Goal: Task Accomplishment & Management: Use online tool/utility

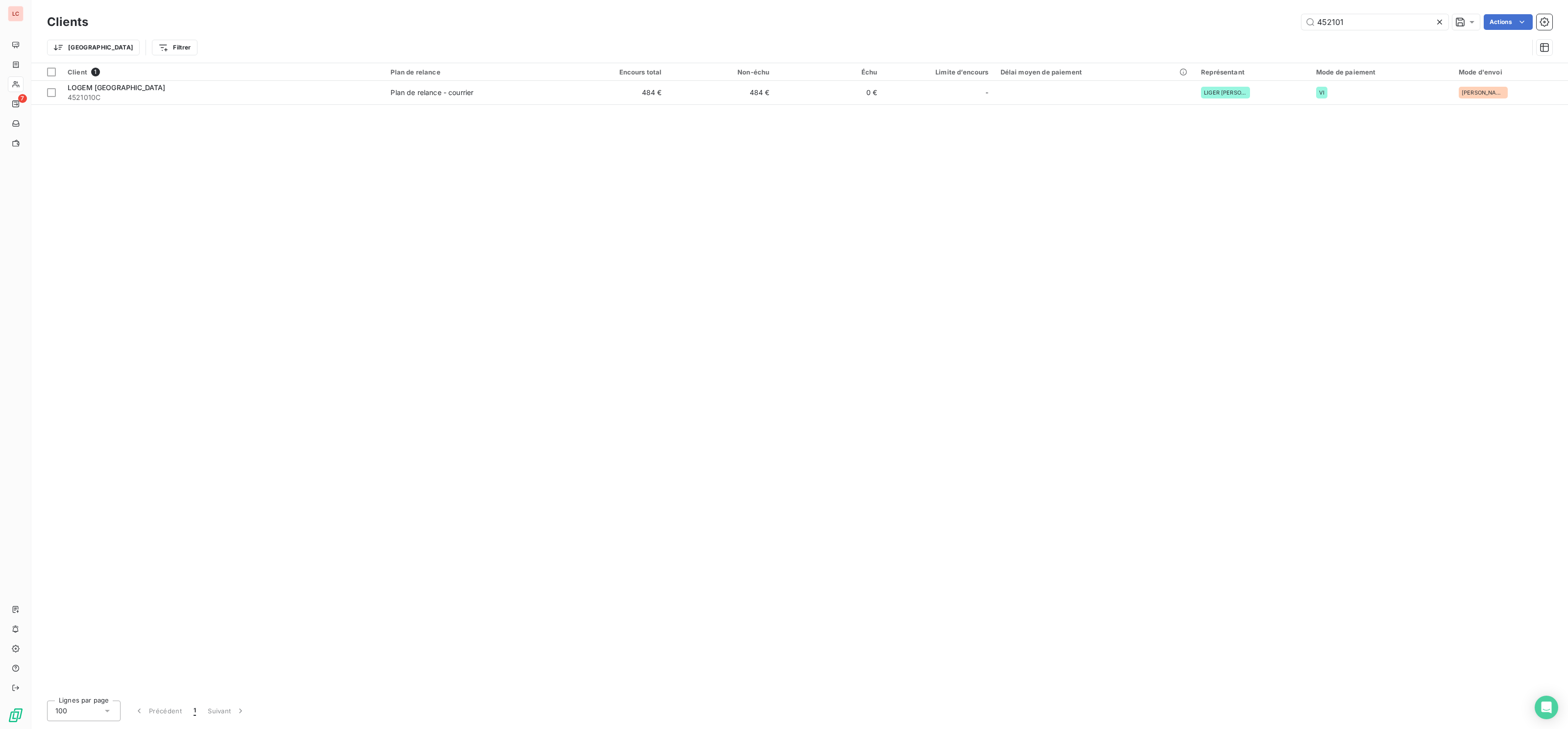
click at [1275, 15] on div "452101 Actions" at bounding box center [826, 22] width 1452 height 16
click at [1353, 26] on input "452101" at bounding box center [1375, 22] width 147 height 16
drag, startPoint x: 1333, startPoint y: 26, endPoint x: 1293, endPoint y: 27, distance: 40.0
click at [1301, 27] on input "452101" at bounding box center [1375, 22] width 147 height 16
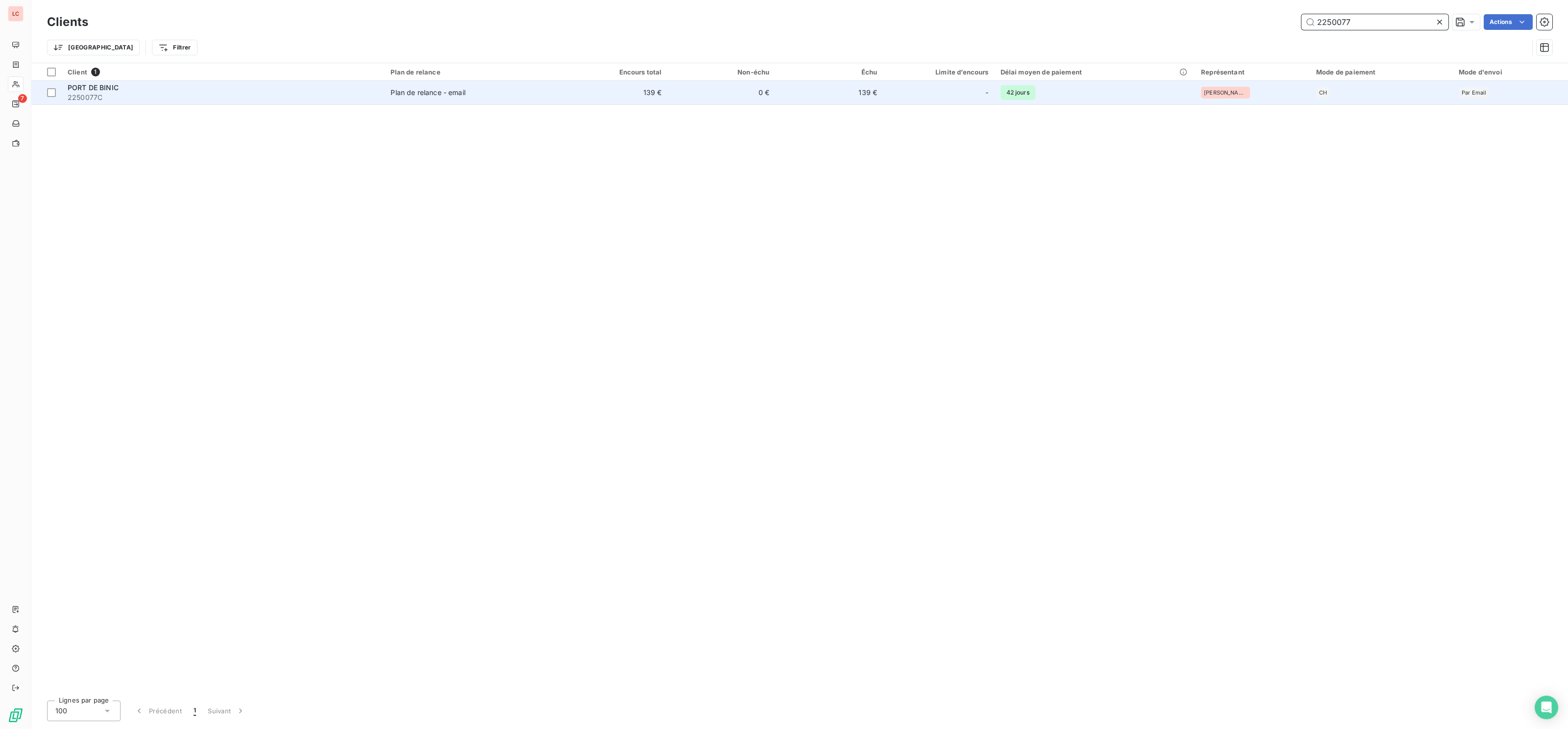
type input "2250077"
click at [229, 102] on span "2250077C" at bounding box center [223, 97] width 311 height 10
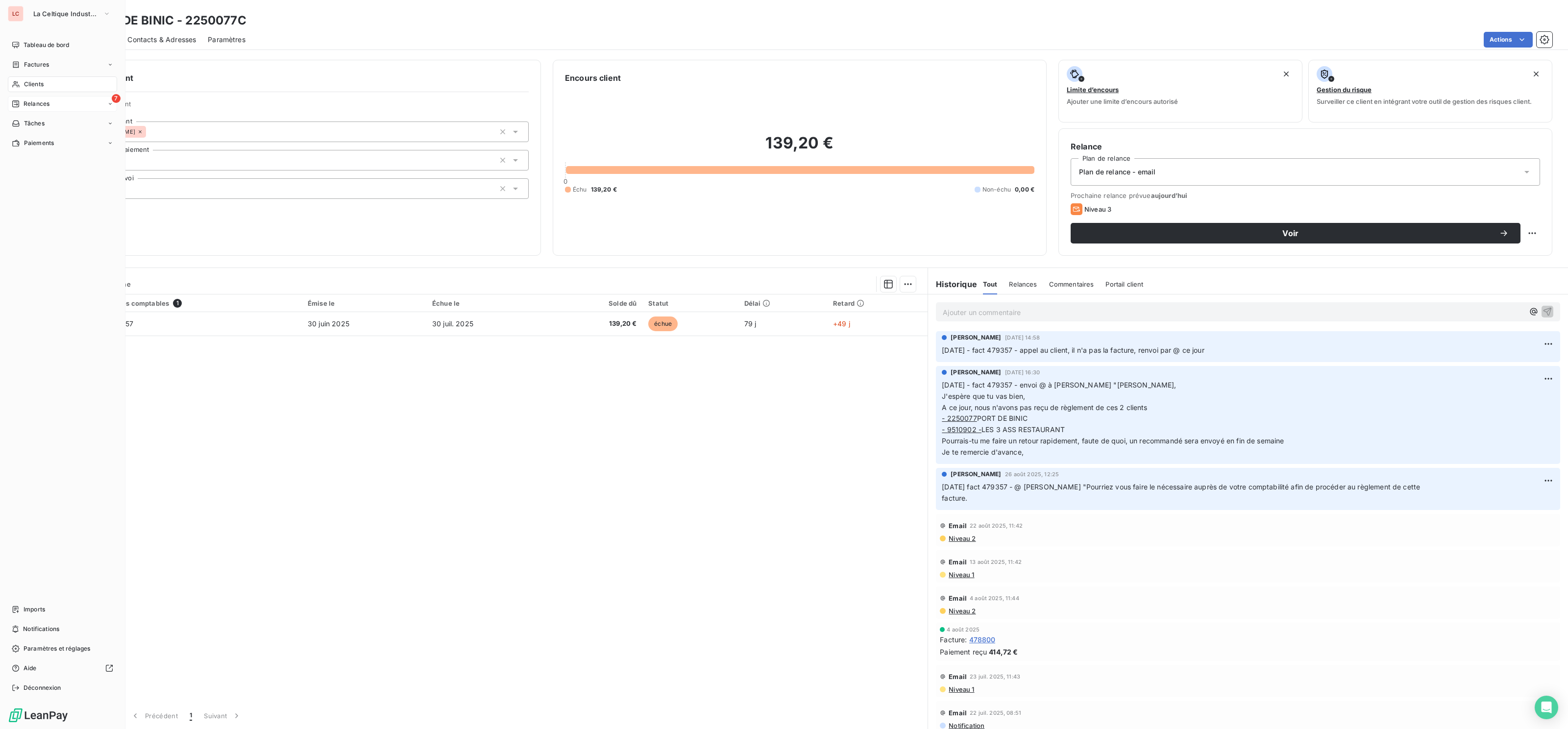
click at [23, 106] on div "Relances" at bounding box center [30, 103] width 38 height 9
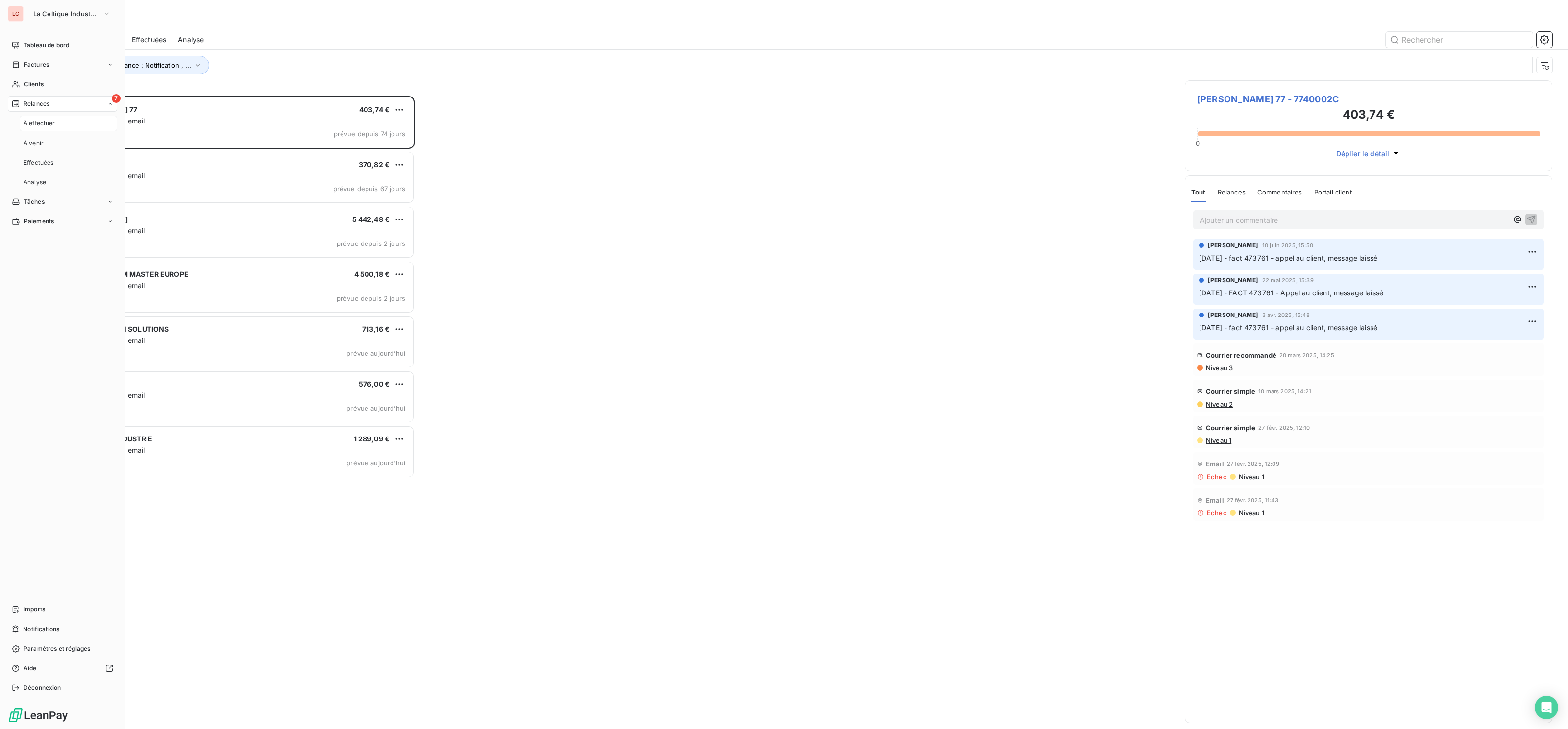
scroll to position [632, 368]
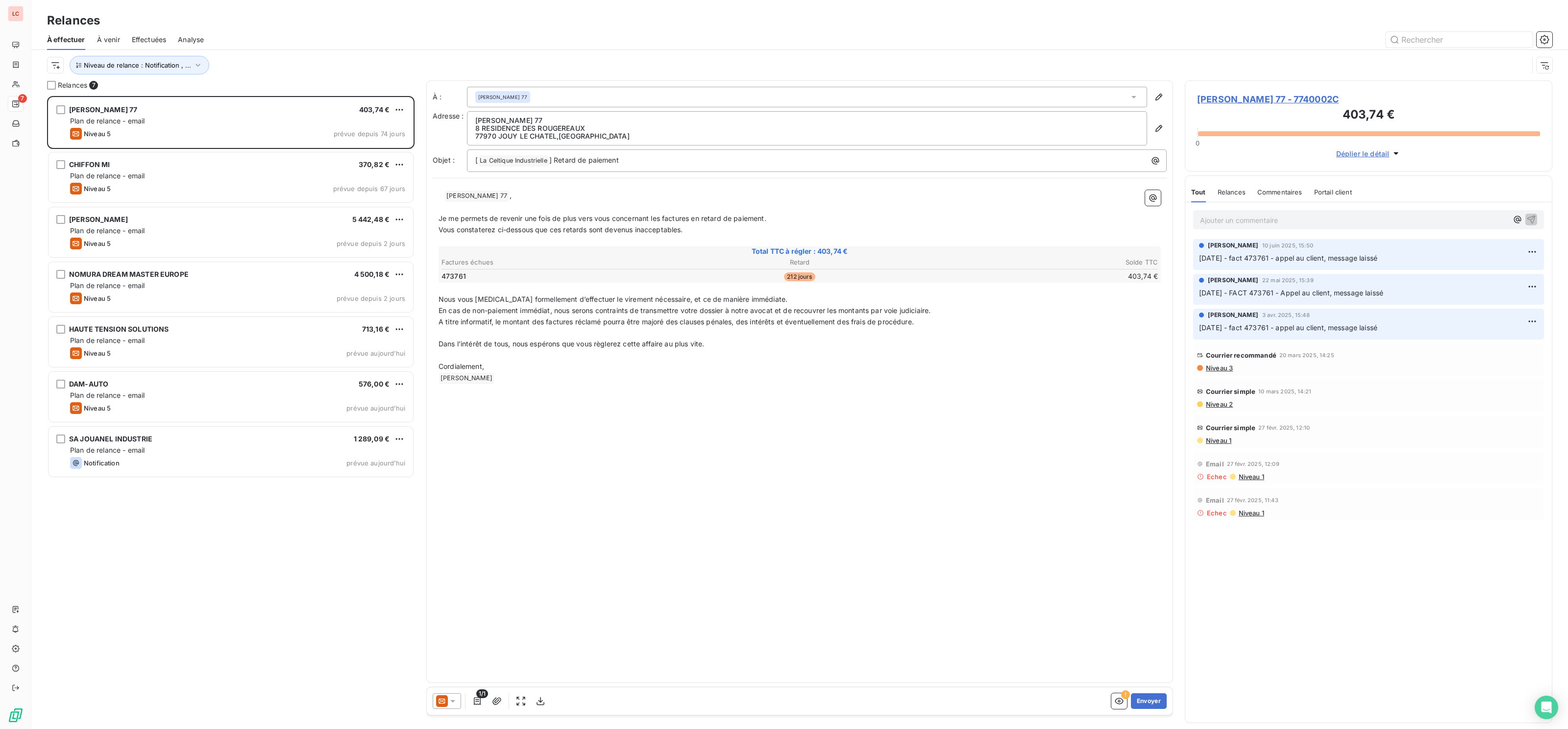
scroll to position [632, 368]
click at [124, 65] on span "Niveau de relance : Notification , ..." at bounding box center [138, 65] width 107 height 8
click at [164, 63] on span "Niveau de relance : Notification , ..." at bounding box center [138, 65] width 107 height 8
click at [242, 89] on span "Notification" at bounding box center [230, 91] width 38 height 10
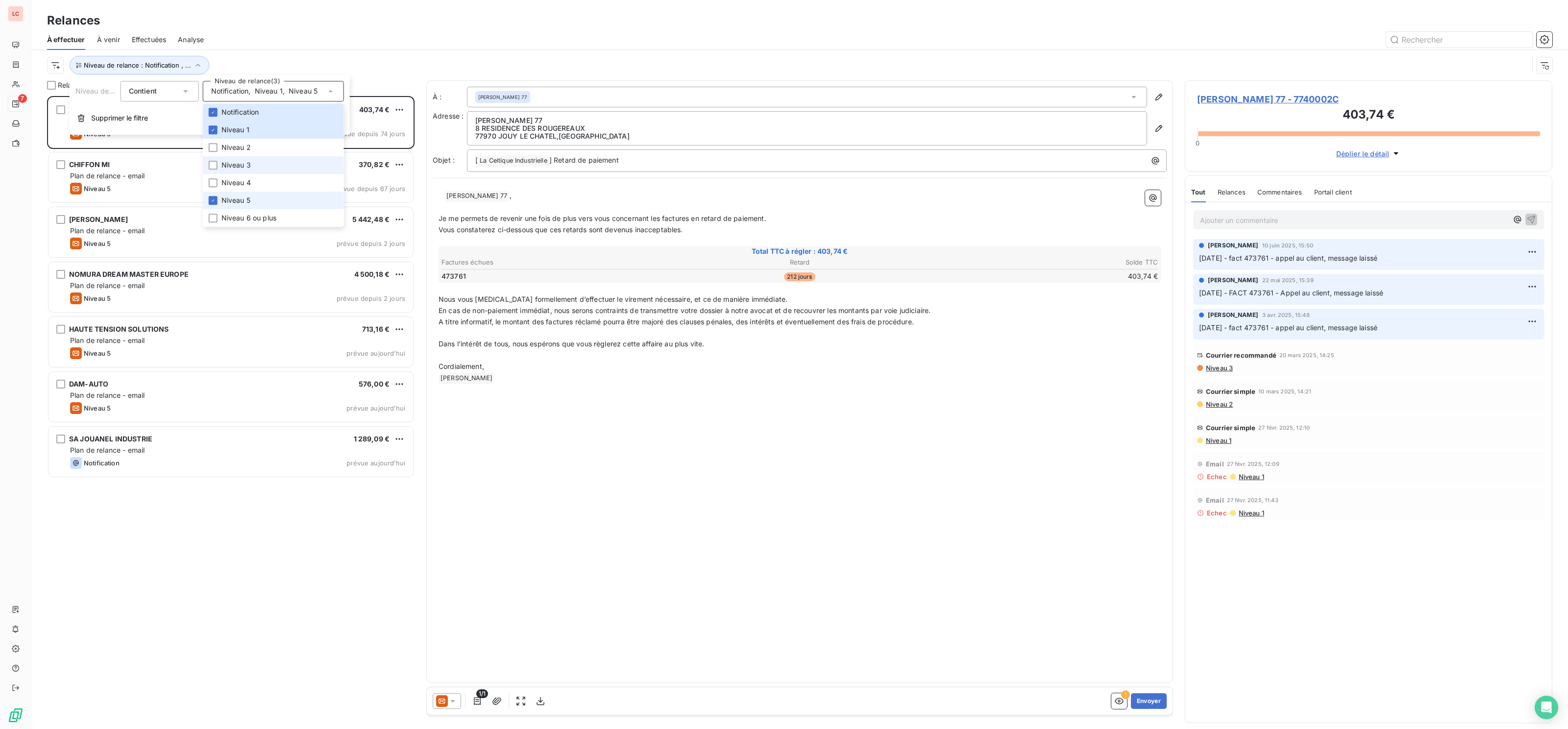
click at [248, 202] on span "Niveau 5" at bounding box center [236, 200] width 29 height 10
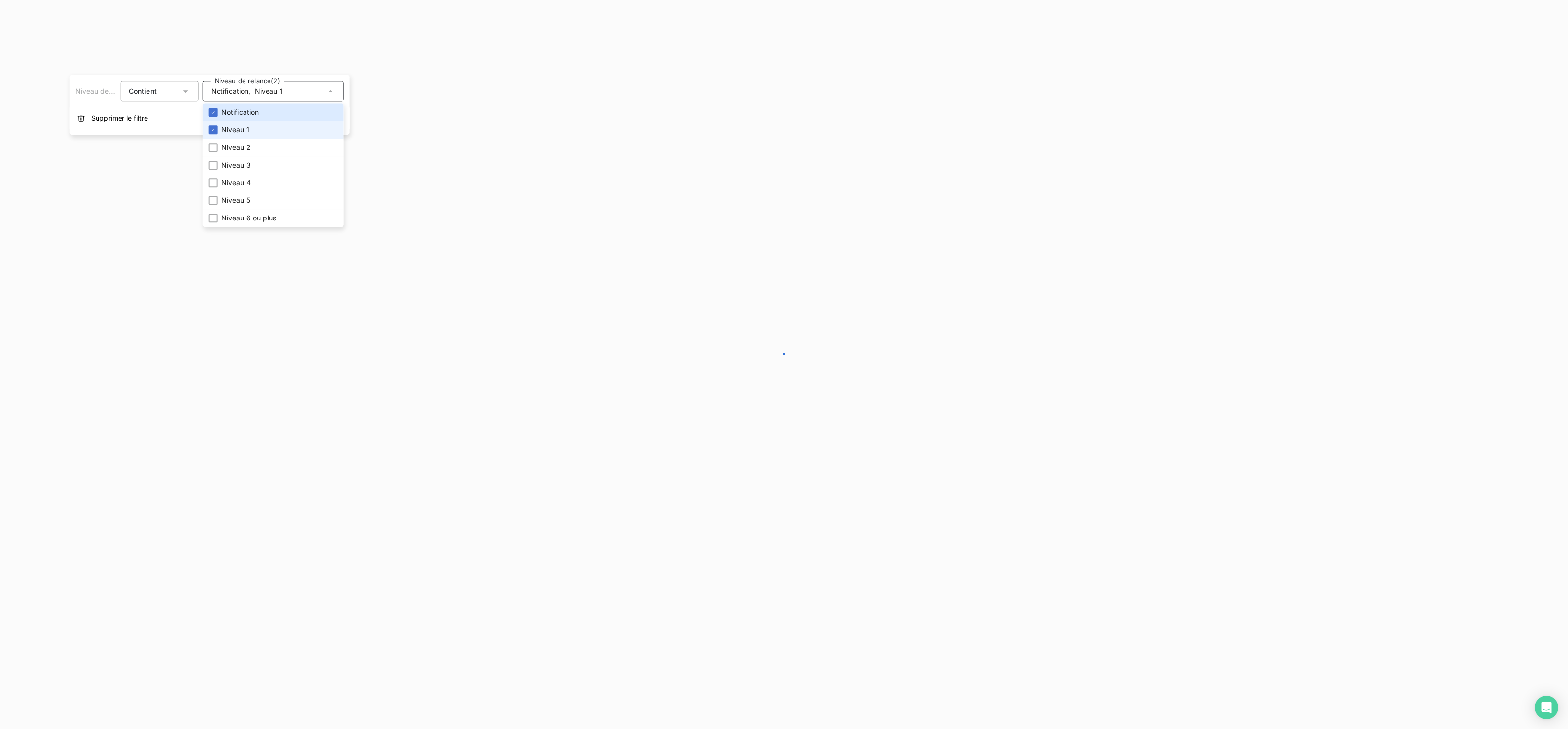
click at [248, 130] on span "Niveau 1" at bounding box center [236, 130] width 28 height 10
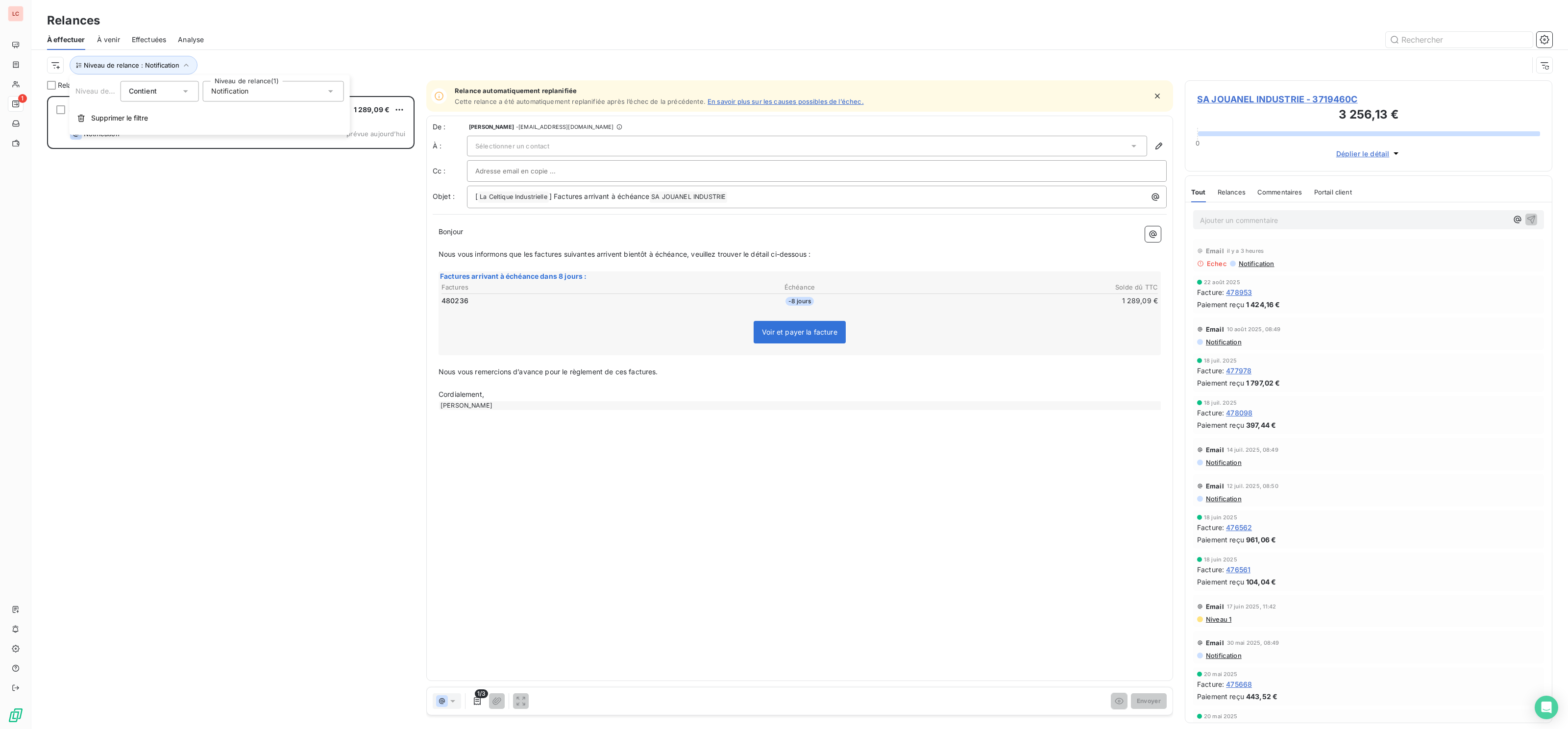
scroll to position [632, 368]
click at [242, 150] on div "SA JOUANEL INDUSTRIE 1 289,09 € Plan de relance - email Notification prévue [DA…" at bounding box center [231, 124] width 368 height 55
click at [1331, 100] on span "SA JOUANEL INDUSTRIE - 3719460C" at bounding box center [1369, 99] width 343 height 13
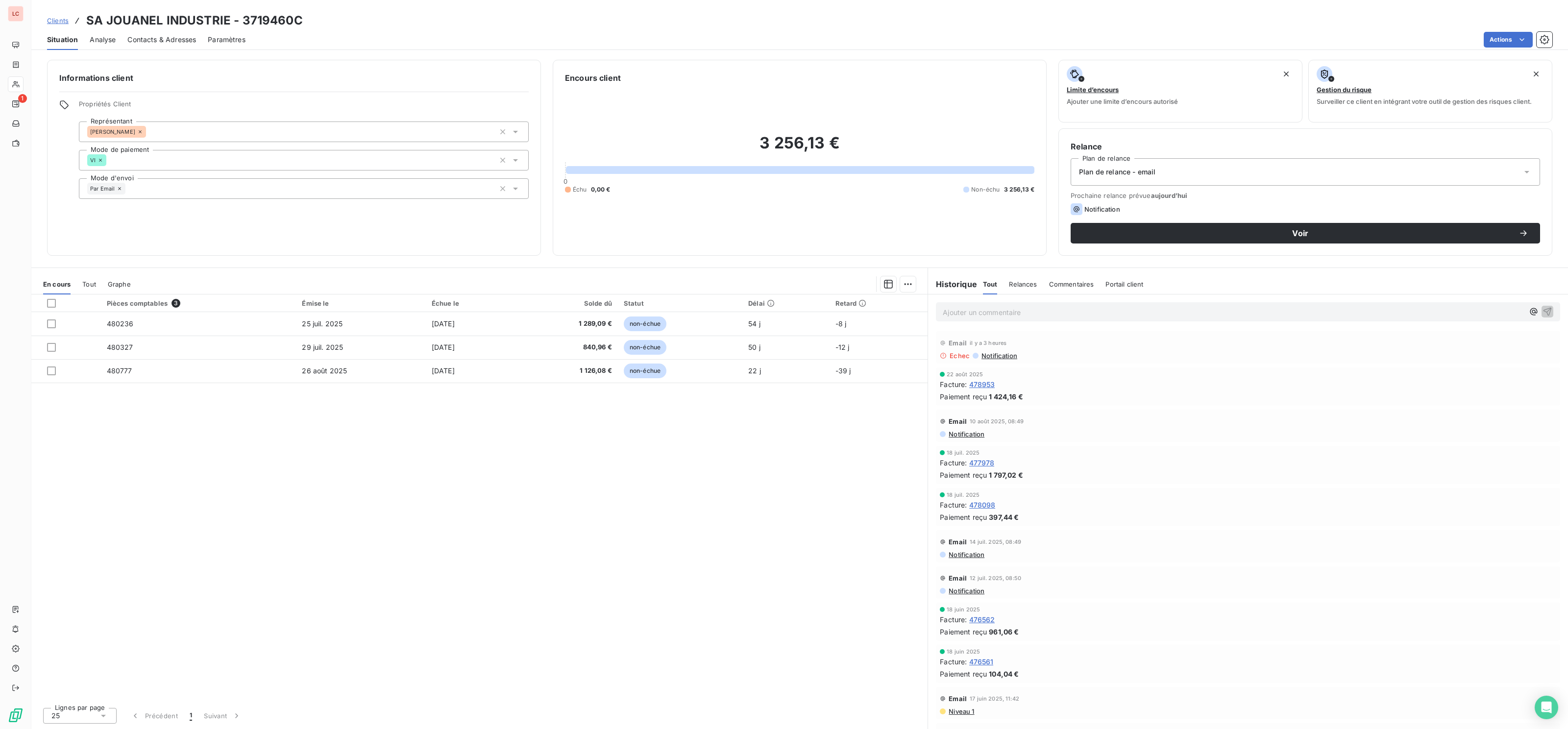
click at [175, 36] on span "Contacts & Adresses" at bounding box center [161, 40] width 69 height 10
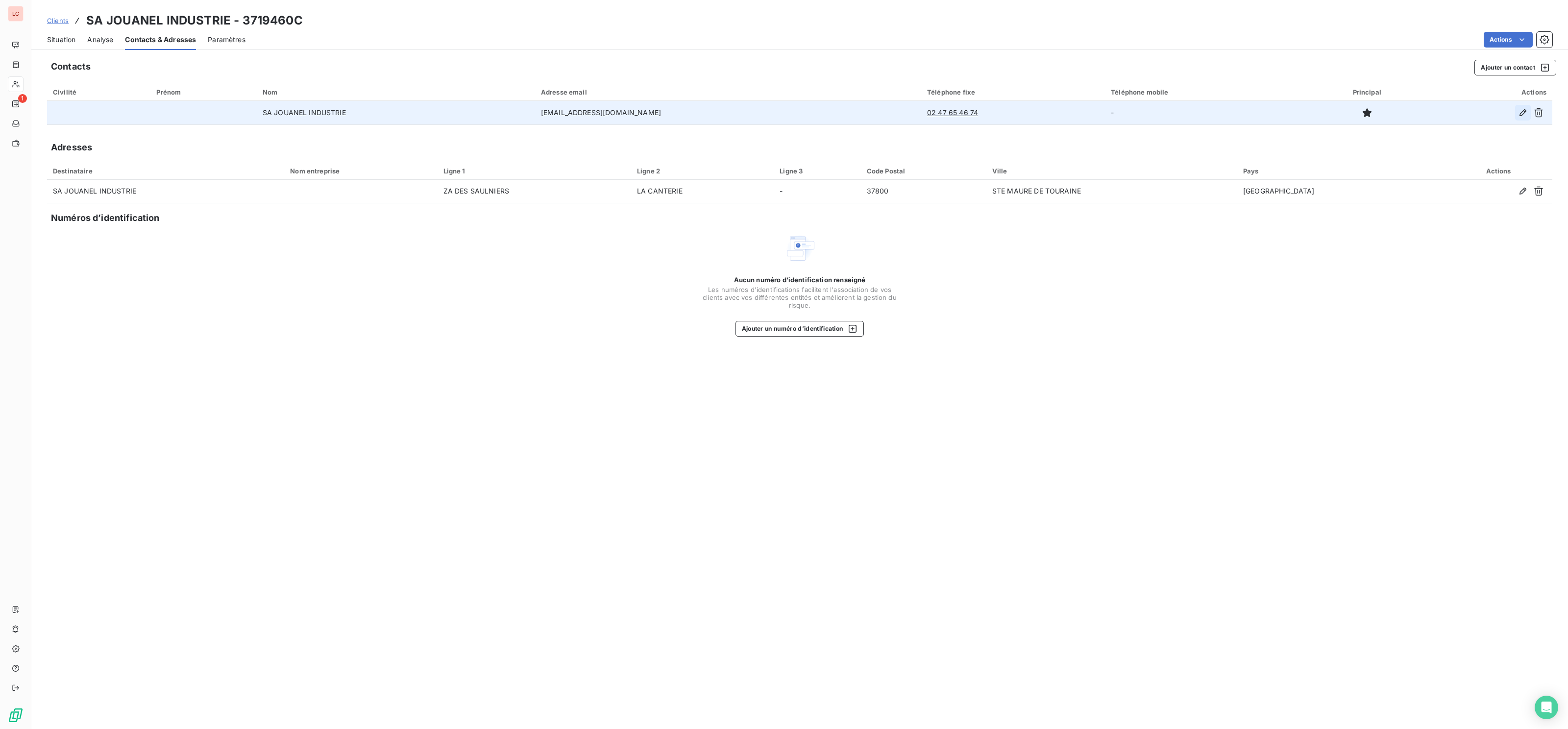
click at [1516, 113] on button "button" at bounding box center [1523, 113] width 16 height 16
type input "SA JOUANEL INDUSTRIE"
type input "[EMAIL_ADDRESS][DOMAIN_NAME]"
type input "02 47 65 46 74"
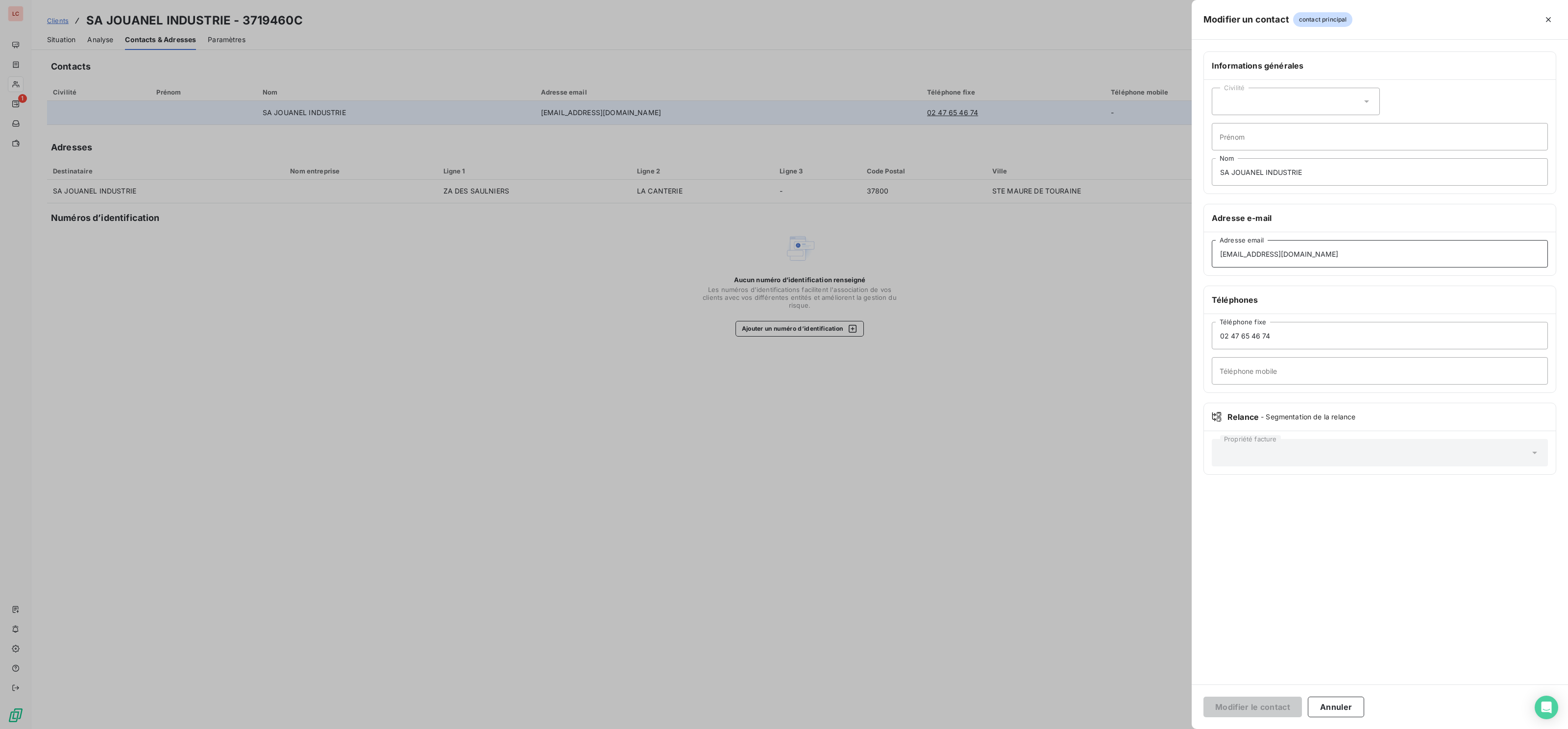
click at [1248, 256] on input "[EMAIL_ADDRESS][DOMAIN_NAME]" at bounding box center [1380, 253] width 336 height 27
type input "[EMAIL_ADDRESS][DOMAIN_NAME]"
click at [1276, 713] on button "Modifier le contact" at bounding box center [1253, 707] width 99 height 21
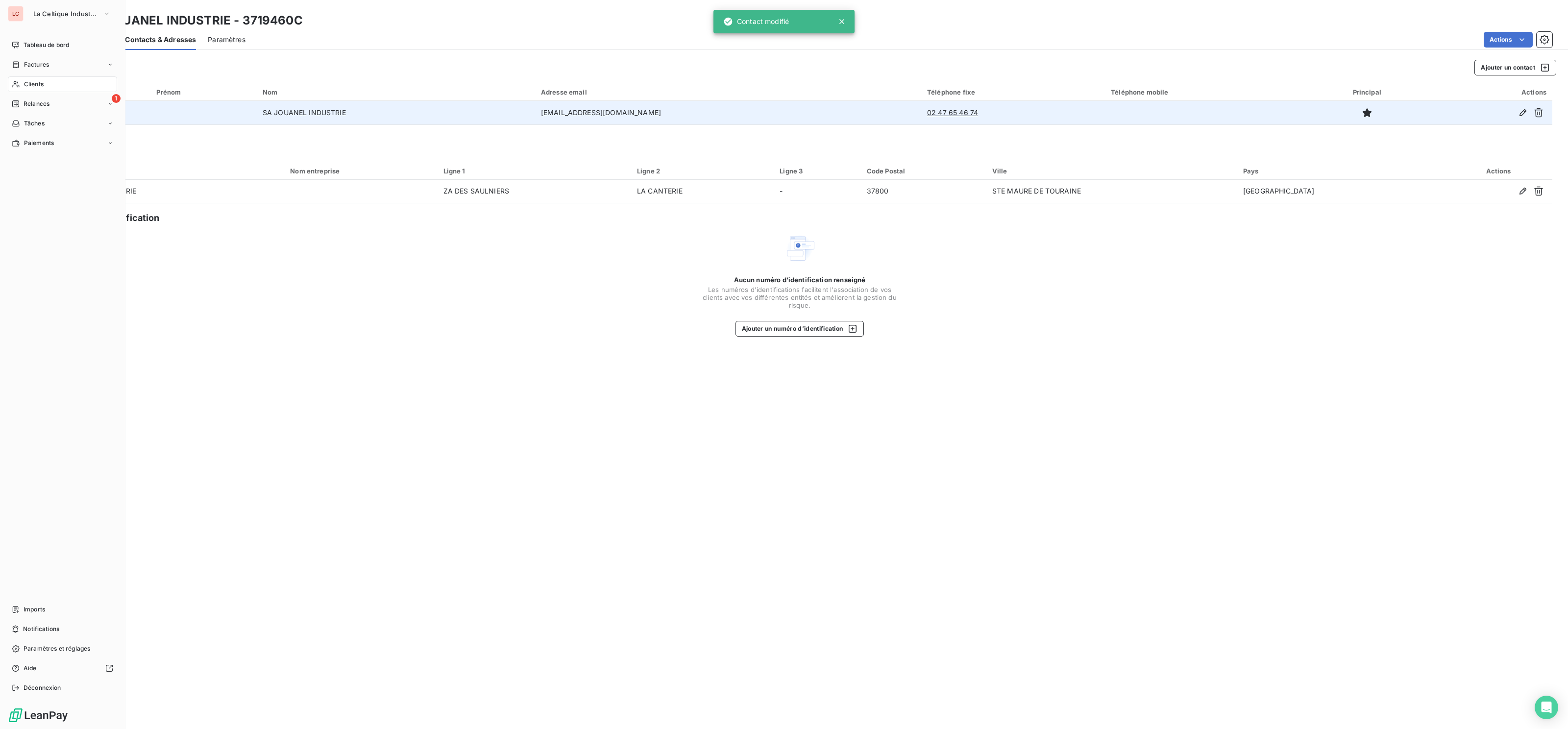
click at [30, 103] on span "Relances" at bounding box center [37, 103] width 26 height 9
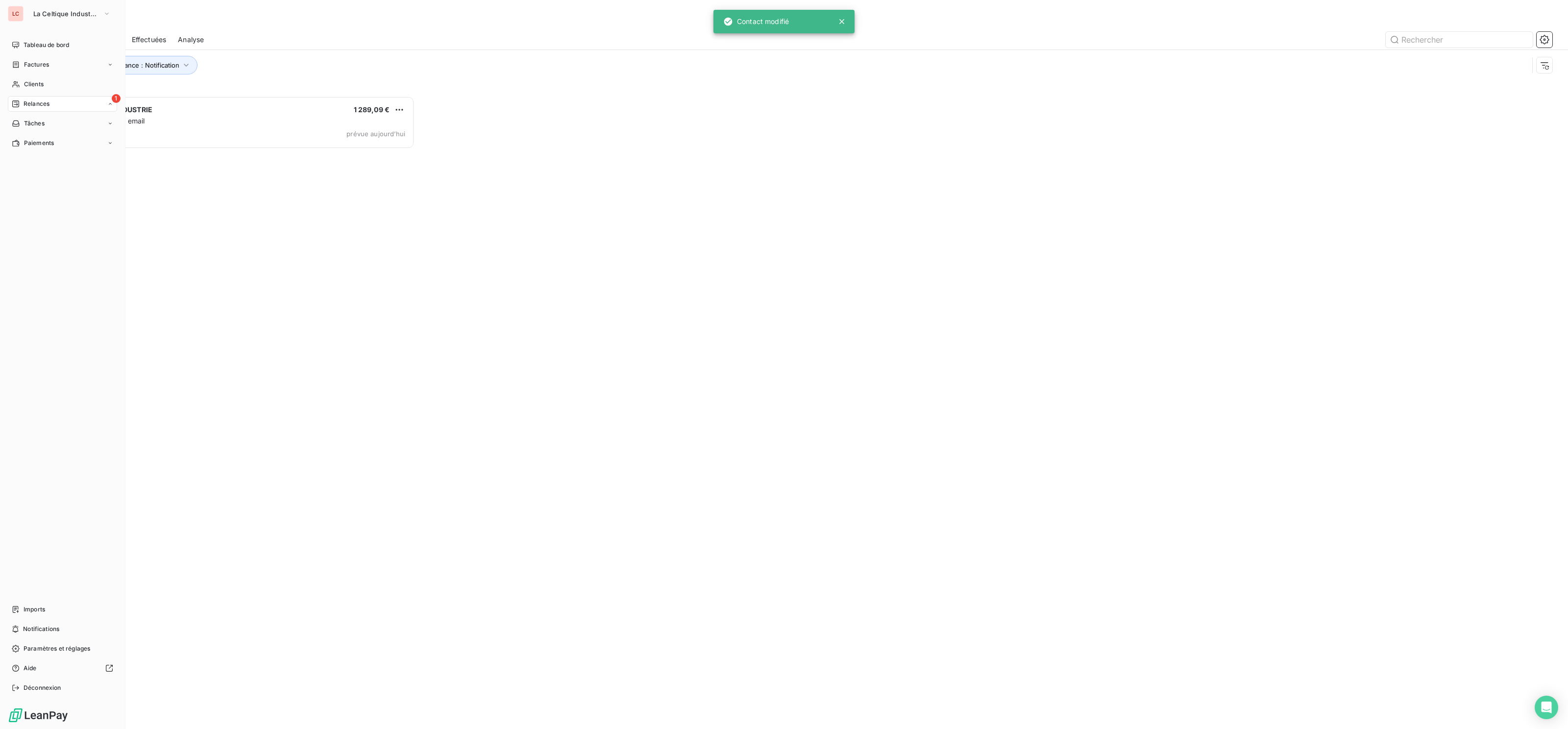
click at [26, 103] on span "Relances" at bounding box center [37, 103] width 26 height 9
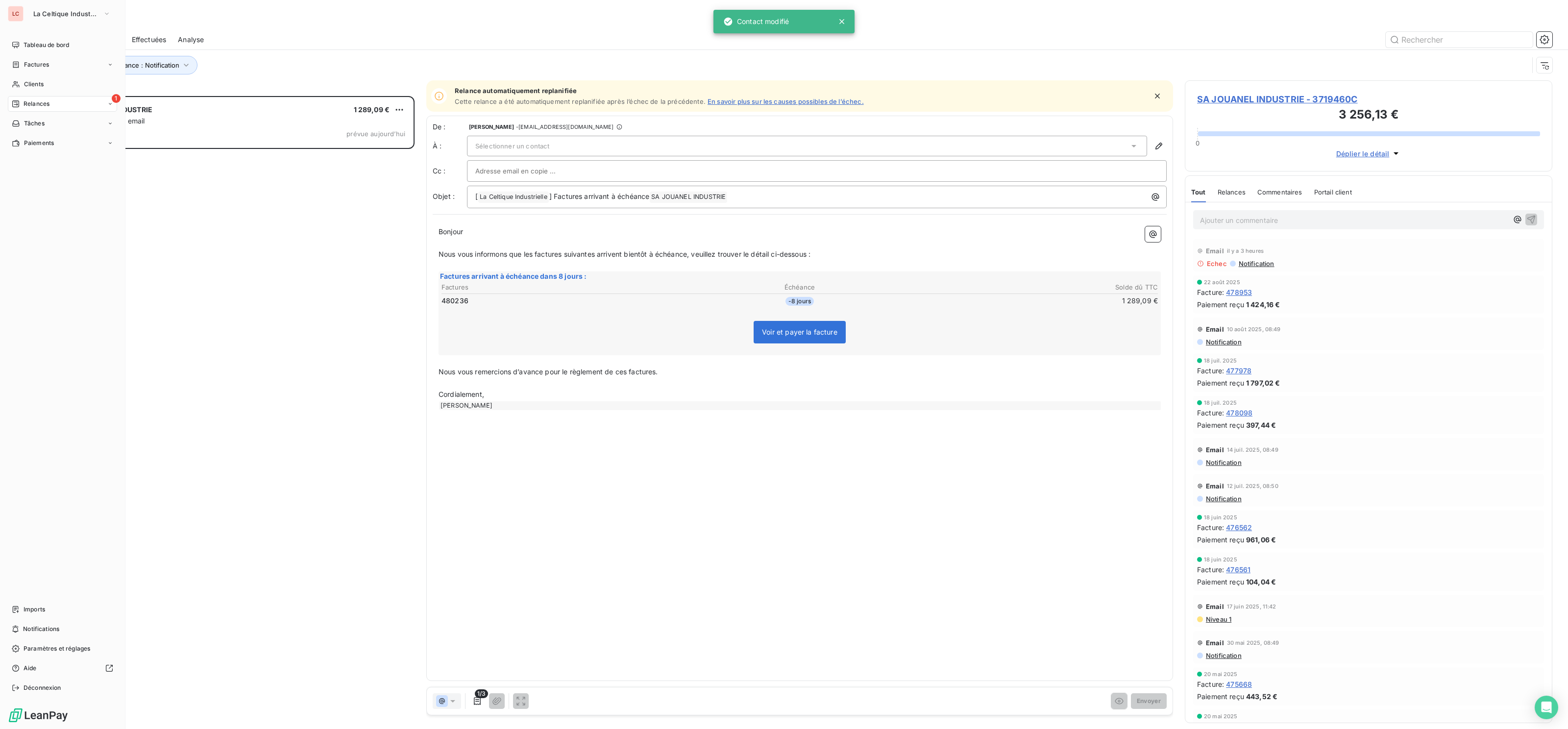
scroll to position [632, 368]
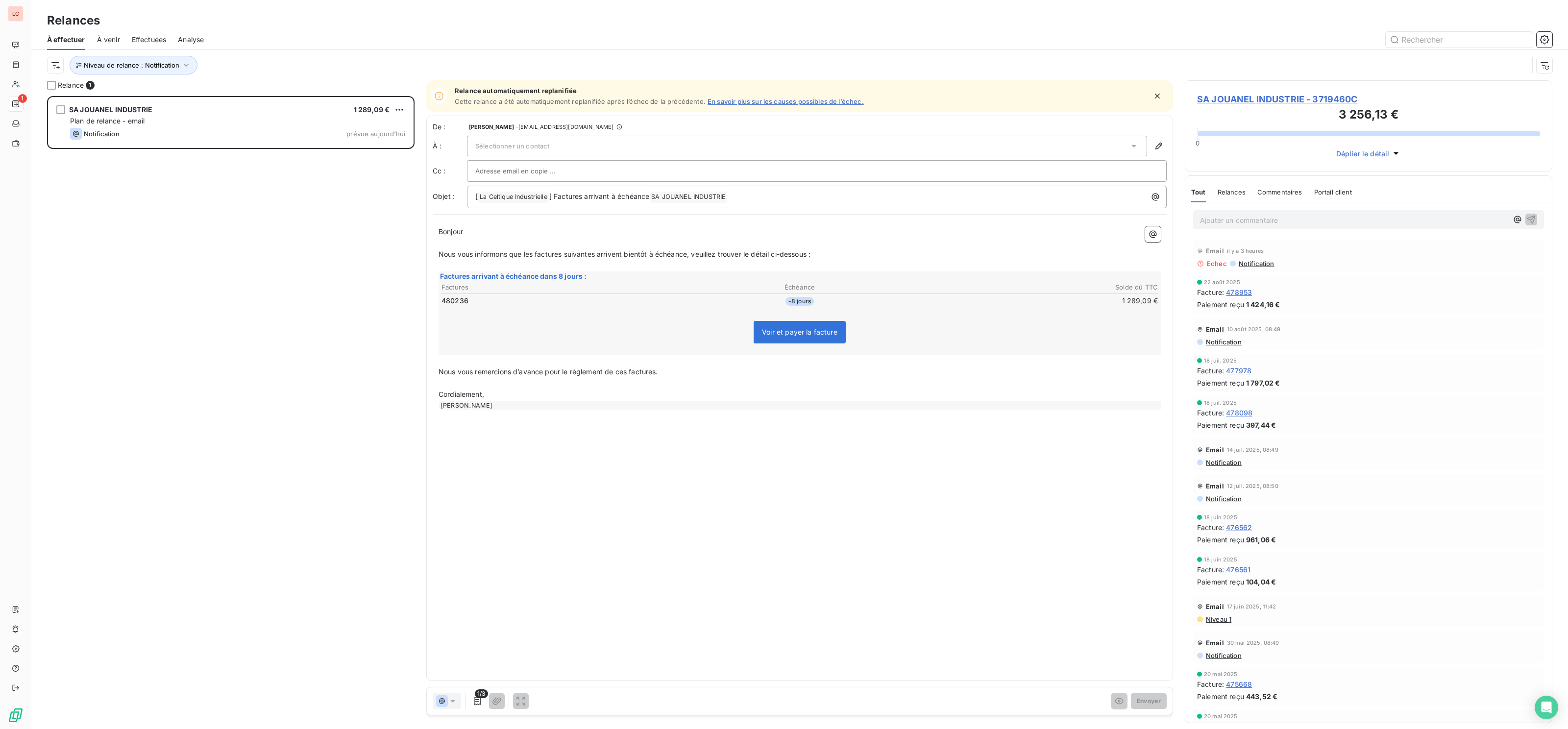
click at [536, 150] on span "Sélectionner un contact" at bounding box center [513, 145] width 74 height 8
click at [530, 166] on span "SA JOUANEL INDUSTRIE" at bounding box center [528, 167] width 83 height 10
click at [528, 175] on input "text" at bounding box center [528, 171] width 105 height 15
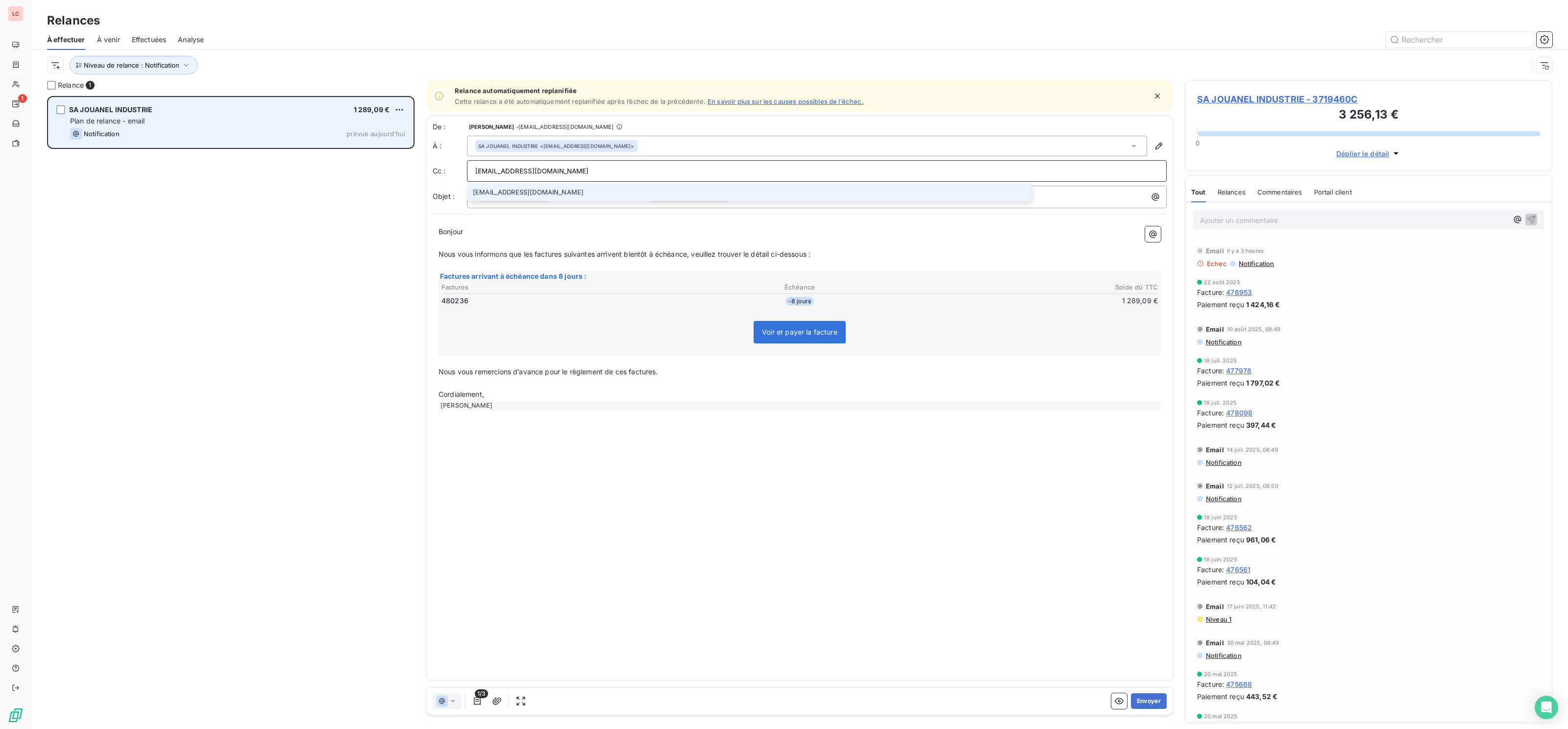
type input "[EMAIL_ADDRESS][DOMAIN_NAME]"
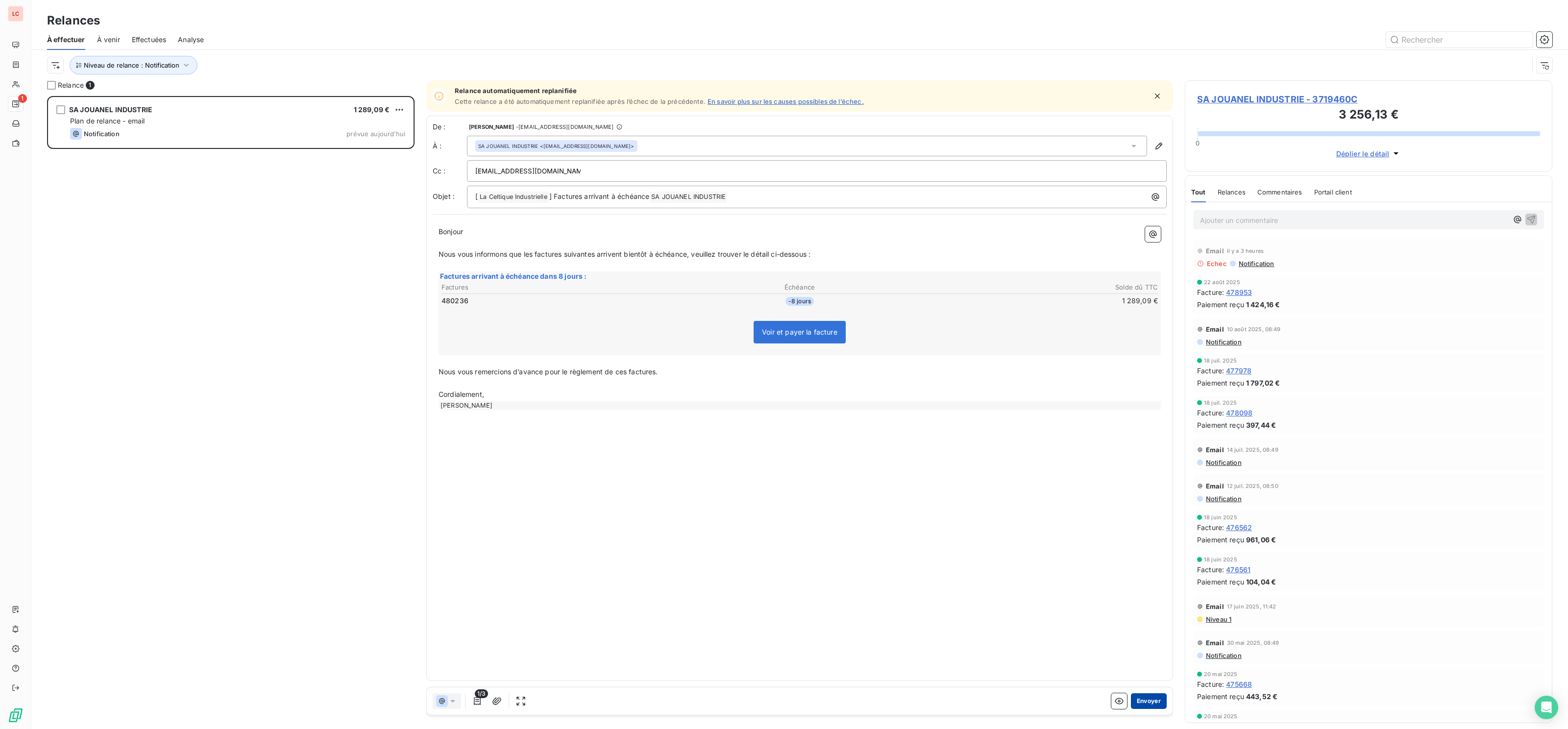
click at [1165, 703] on button "Envoyer" at bounding box center [1149, 701] width 36 height 16
